Goal: Information Seeking & Learning: Check status

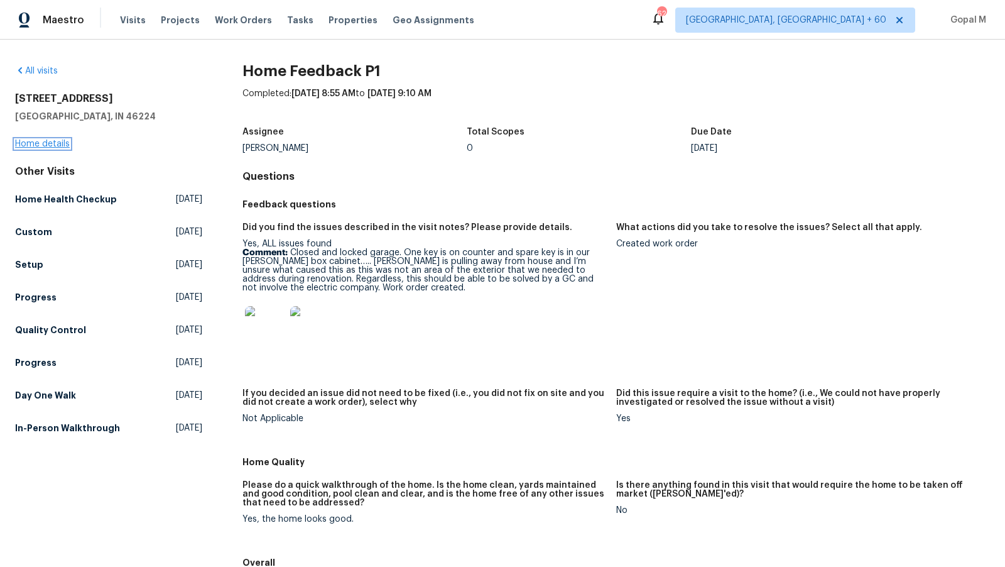
click at [40, 144] on link "Home details" at bounding box center [42, 144] width 55 height 9
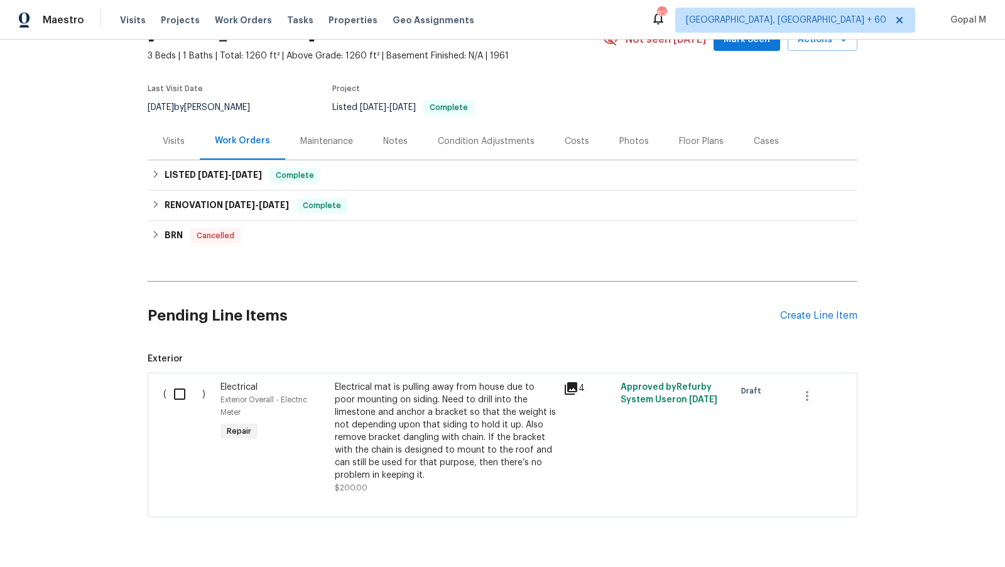
scroll to position [71, 0]
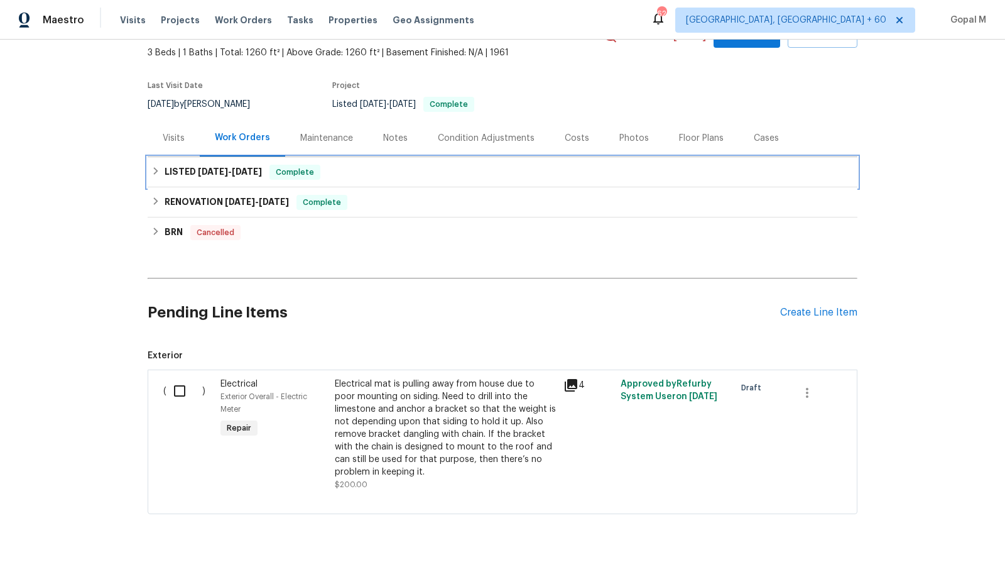
click at [241, 169] on span "[DATE]" at bounding box center [247, 171] width 30 height 9
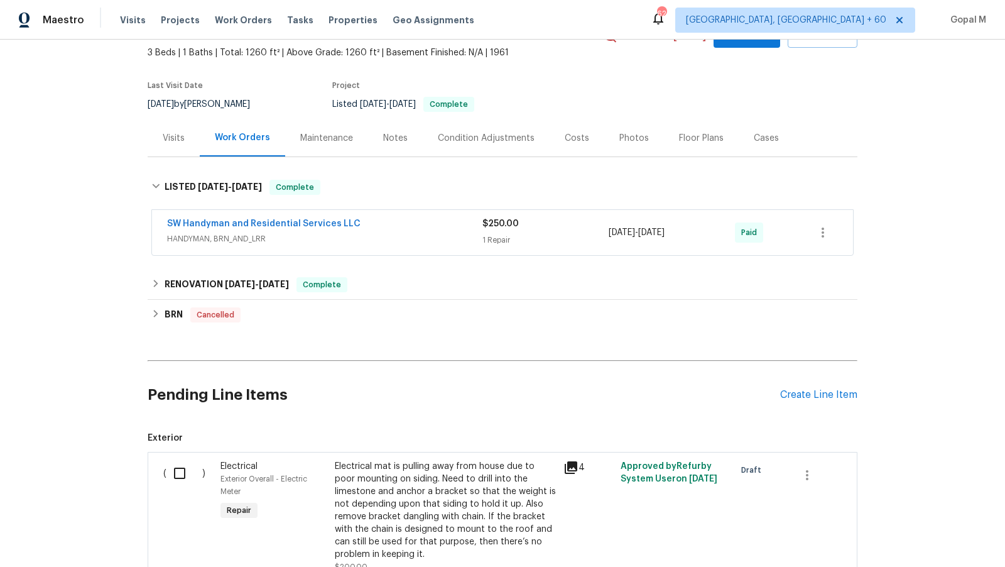
click at [304, 238] on span "HANDYMAN, BRN_AND_LRR" at bounding box center [324, 239] width 315 height 13
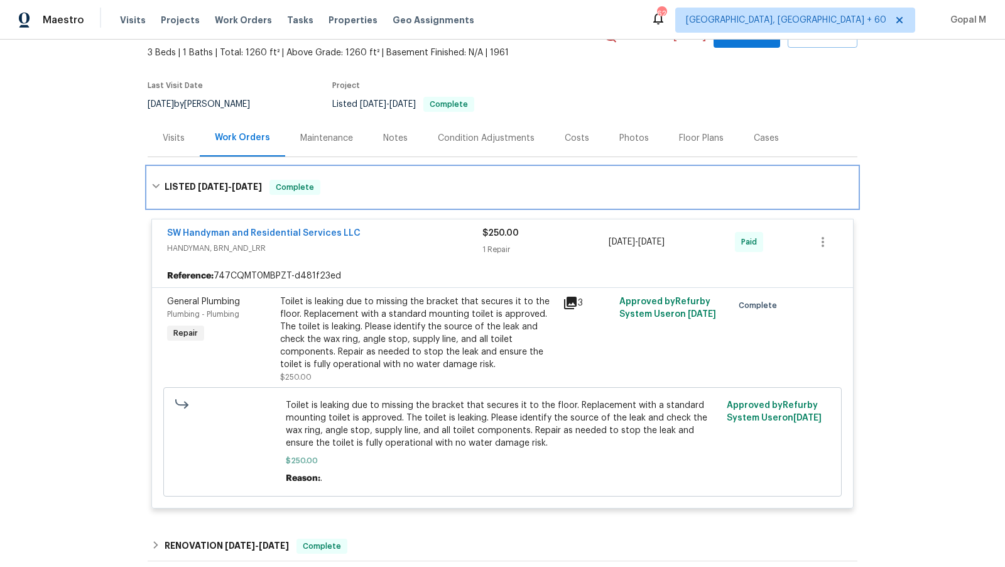
click at [588, 195] on div "LISTED [DATE] - [DATE] Complete" at bounding box center [503, 187] width 710 height 40
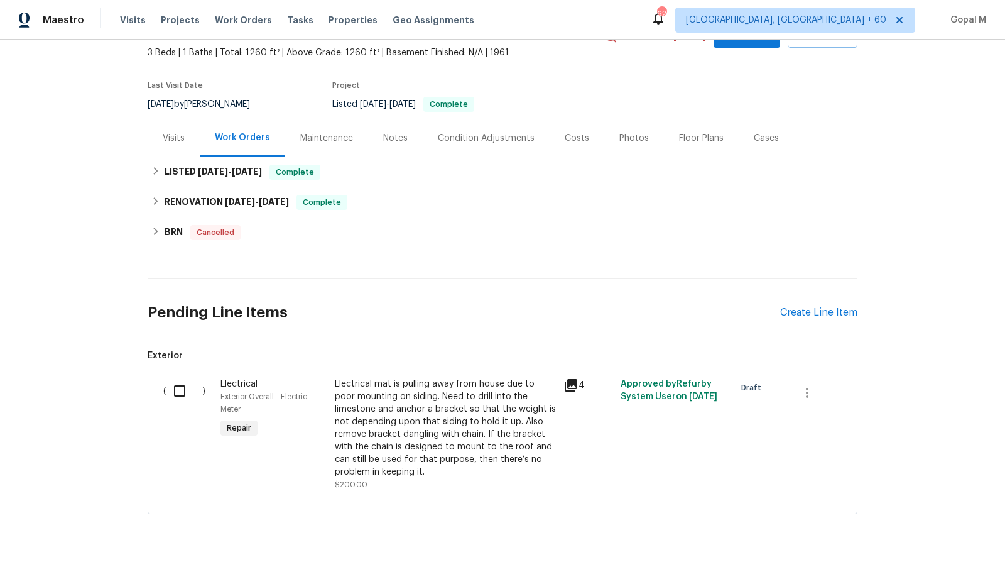
click at [170, 137] on div "Visits" at bounding box center [174, 138] width 22 height 13
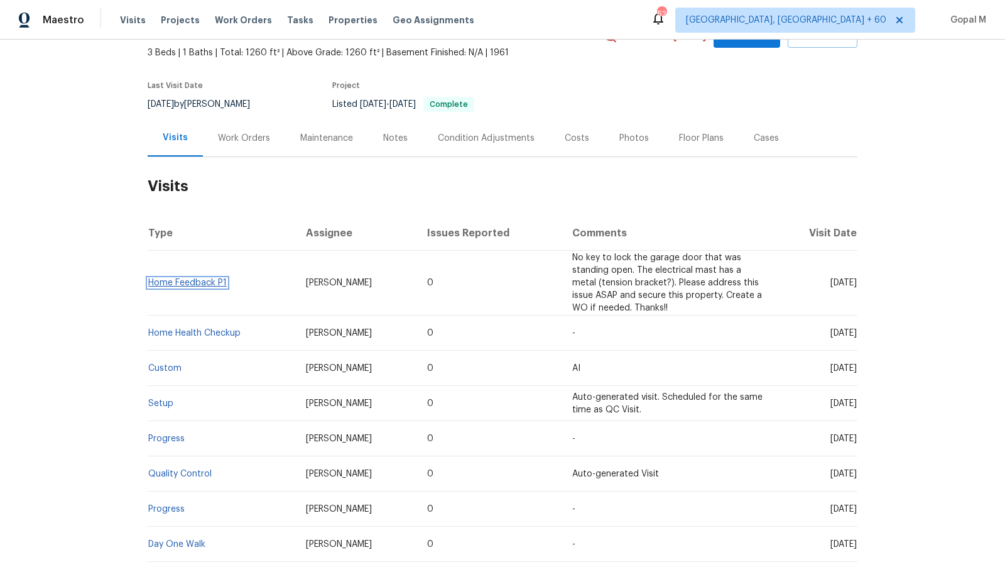
click at [207, 282] on link "Home Feedback P1" at bounding box center [187, 282] width 79 height 9
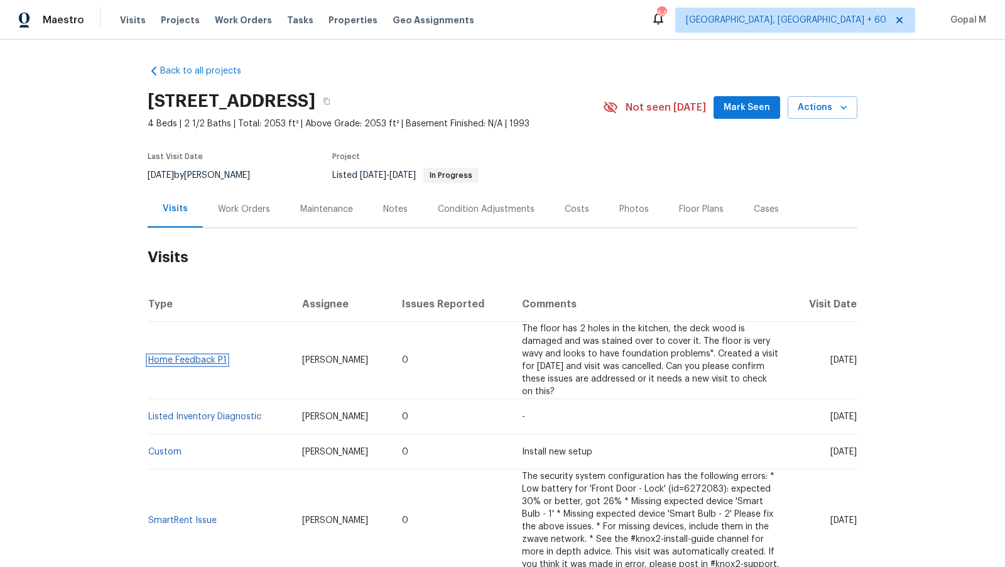
click at [212, 356] on link "Home Feedback P1" at bounding box center [187, 360] width 79 height 9
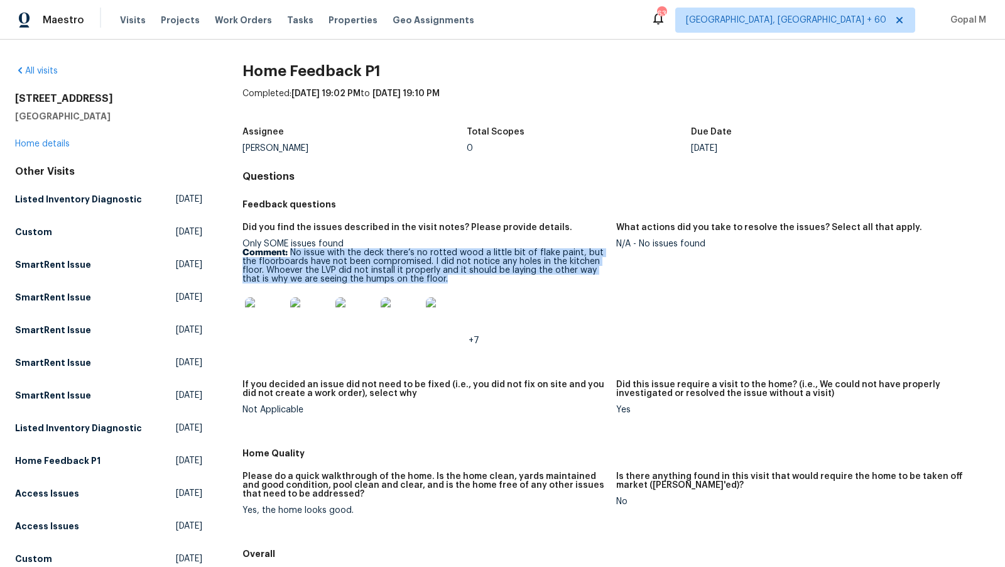
drag, startPoint x: 291, startPoint y: 253, endPoint x: 461, endPoint y: 283, distance: 172.8
click at [461, 283] on p "Comment: No issue with the deck there’s no rotted wood a little bit of flake pa…" at bounding box center [425, 265] width 364 height 35
copy p "No issue with the deck there’s no rotted wood a little bit of flake paint, but …"
click at [65, 143] on link "Home details" at bounding box center [42, 144] width 55 height 9
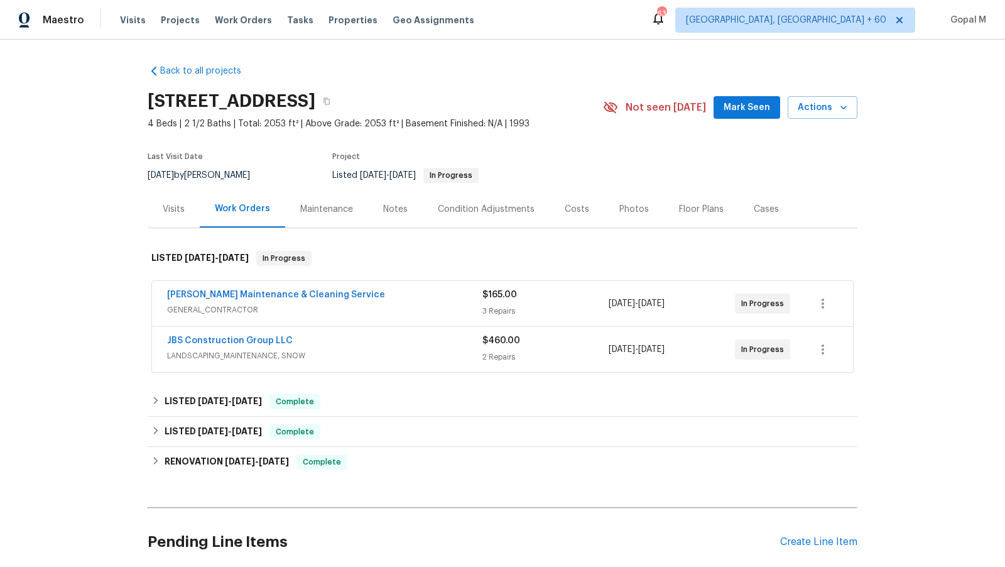
click at [444, 300] on div "Baker's Maintenance & Cleaning Service" at bounding box center [324, 295] width 315 height 15
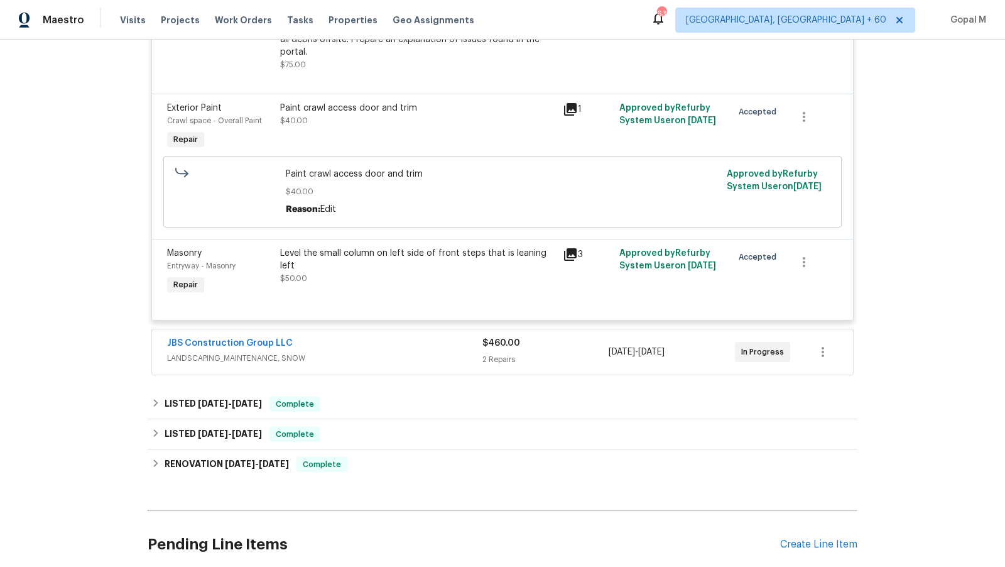
scroll to position [437, 0]
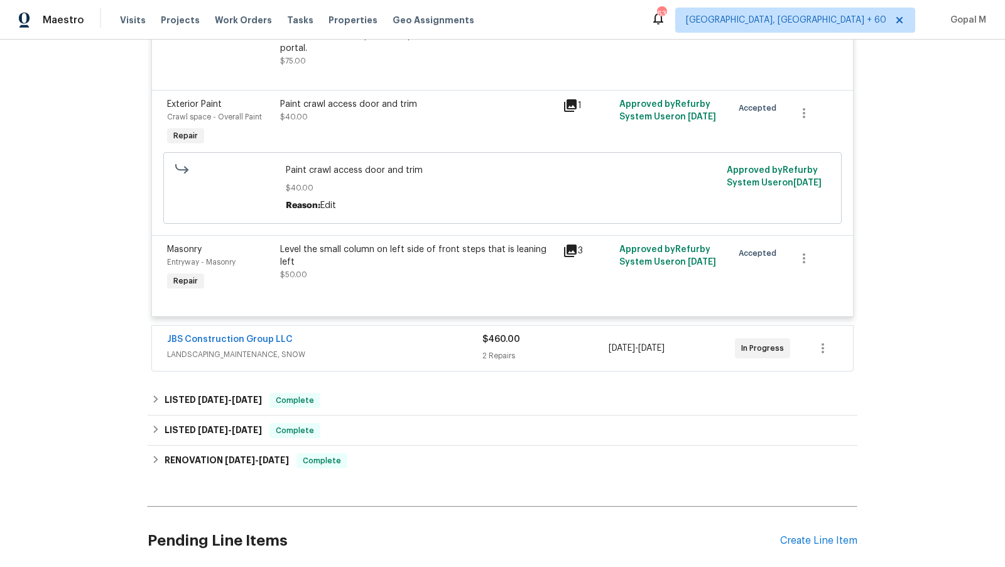
click at [431, 344] on div "JBS Construction Group LLC" at bounding box center [324, 340] width 315 height 15
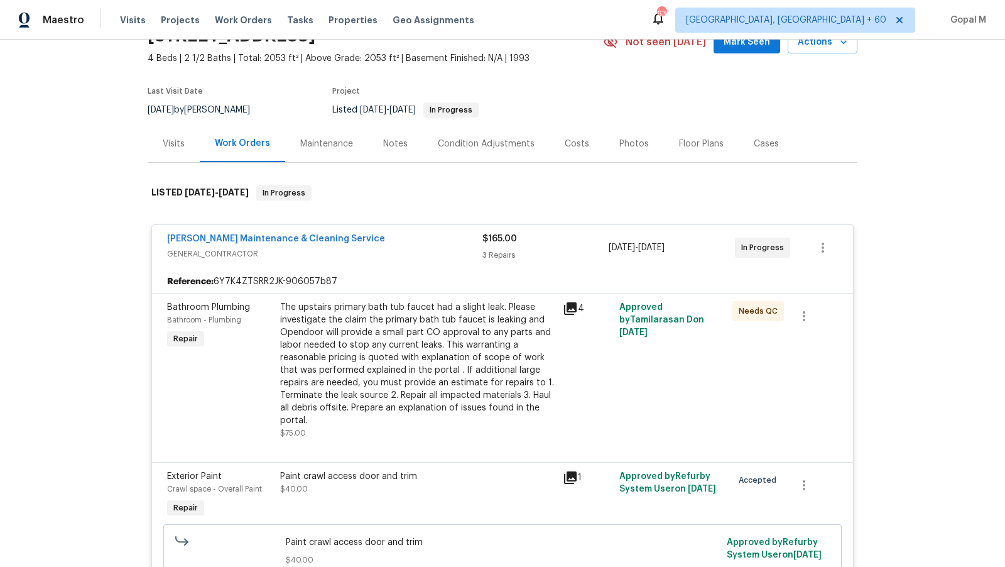
scroll to position [0, 0]
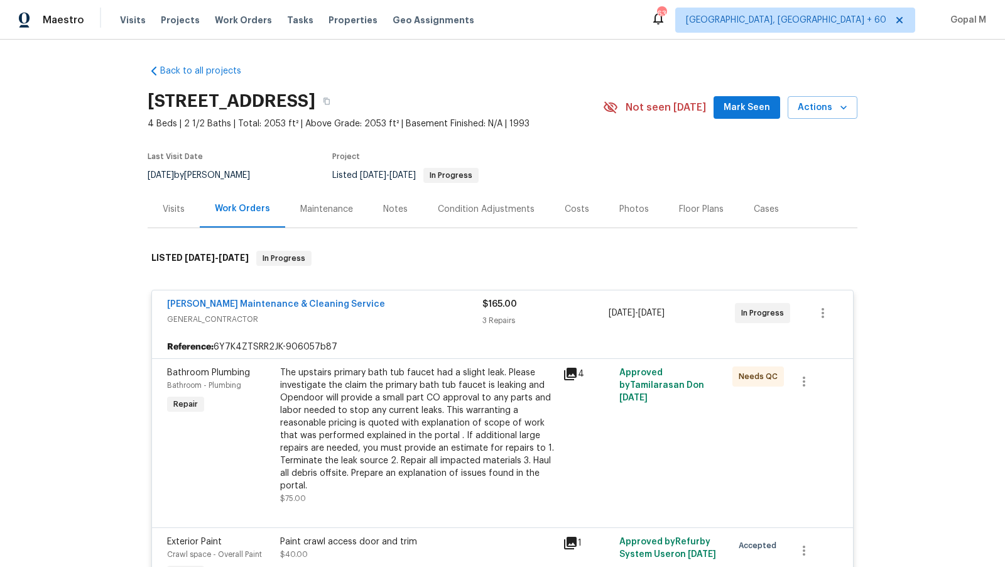
click at [163, 204] on div "Visits" at bounding box center [174, 209] width 22 height 13
